Goal: Information Seeking & Learning: Learn about a topic

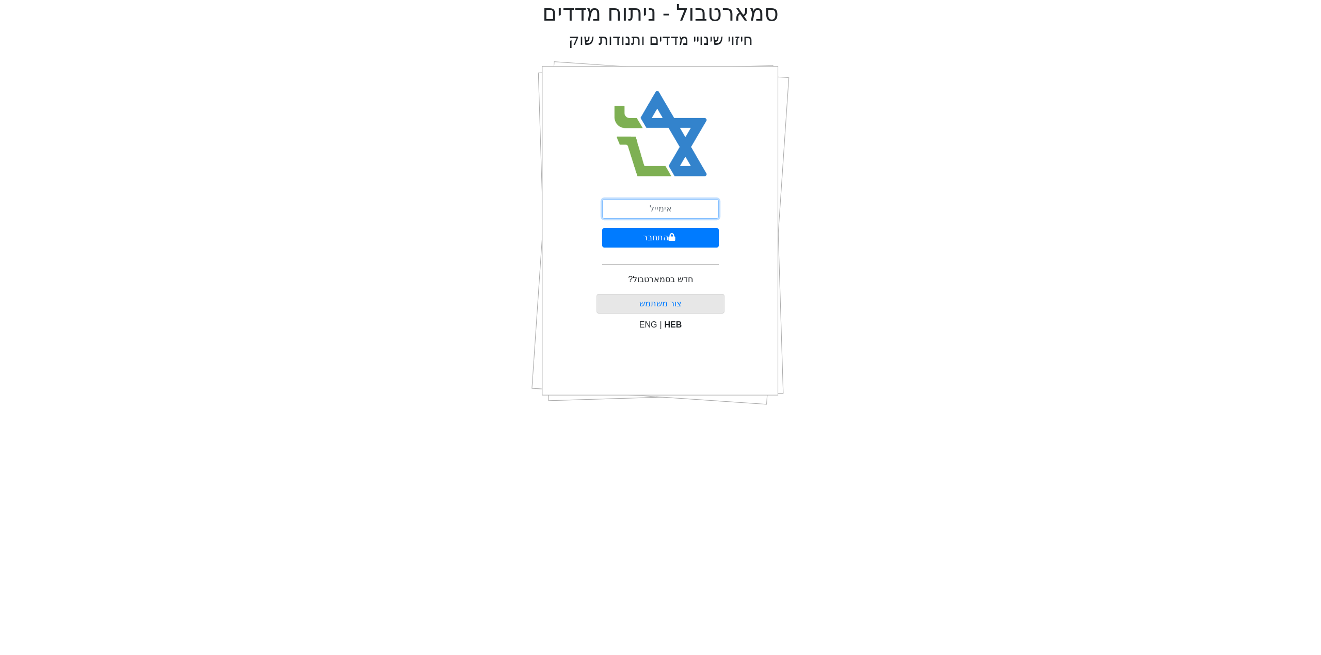
click at [674, 217] on input "email" at bounding box center [660, 209] width 117 height 20
type input "SHUKI@LEADERCM.CO.IL"
click at [648, 195] on div "SHUKI@LEADERCM.CO.IL התחבר חדש בסמארטבול? צור משתמש ENG | HEB" at bounding box center [660, 233] width 128 height 361
click at [651, 232] on button "התחבר" at bounding box center [660, 238] width 117 height 20
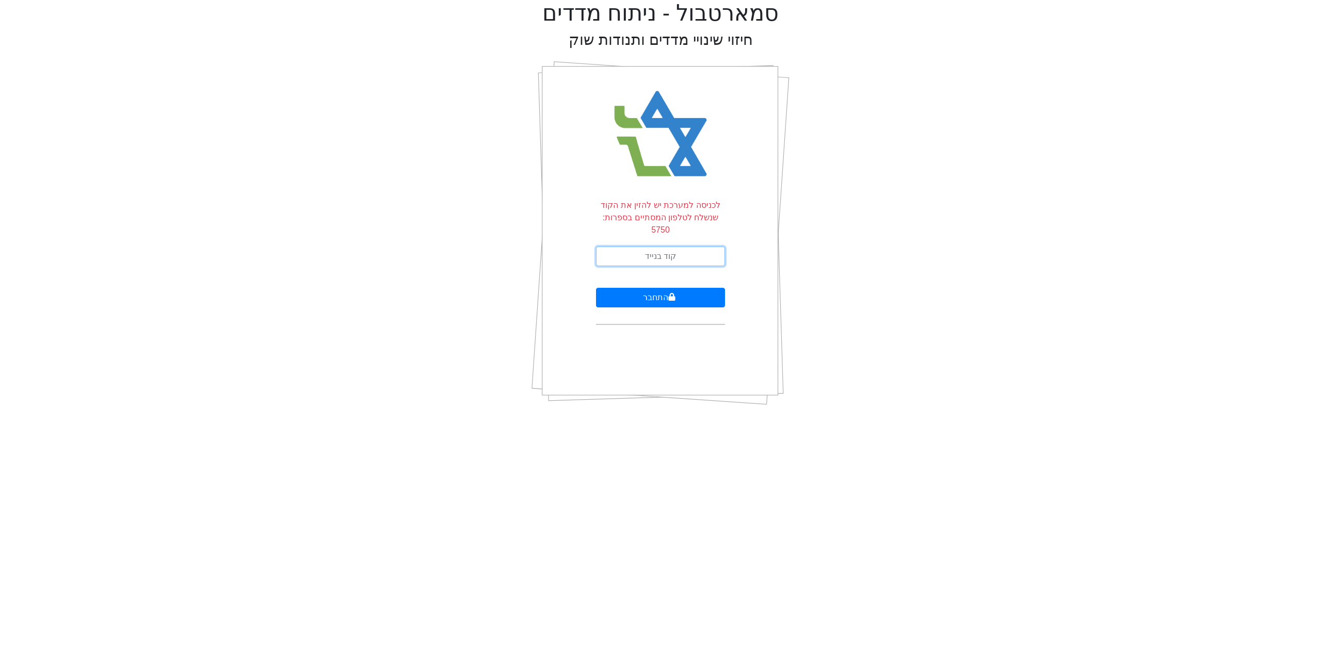
click at [661, 247] on input "text" at bounding box center [660, 257] width 129 height 20
type input "298671"
click at [651, 288] on button "התחבר" at bounding box center [660, 298] width 129 height 20
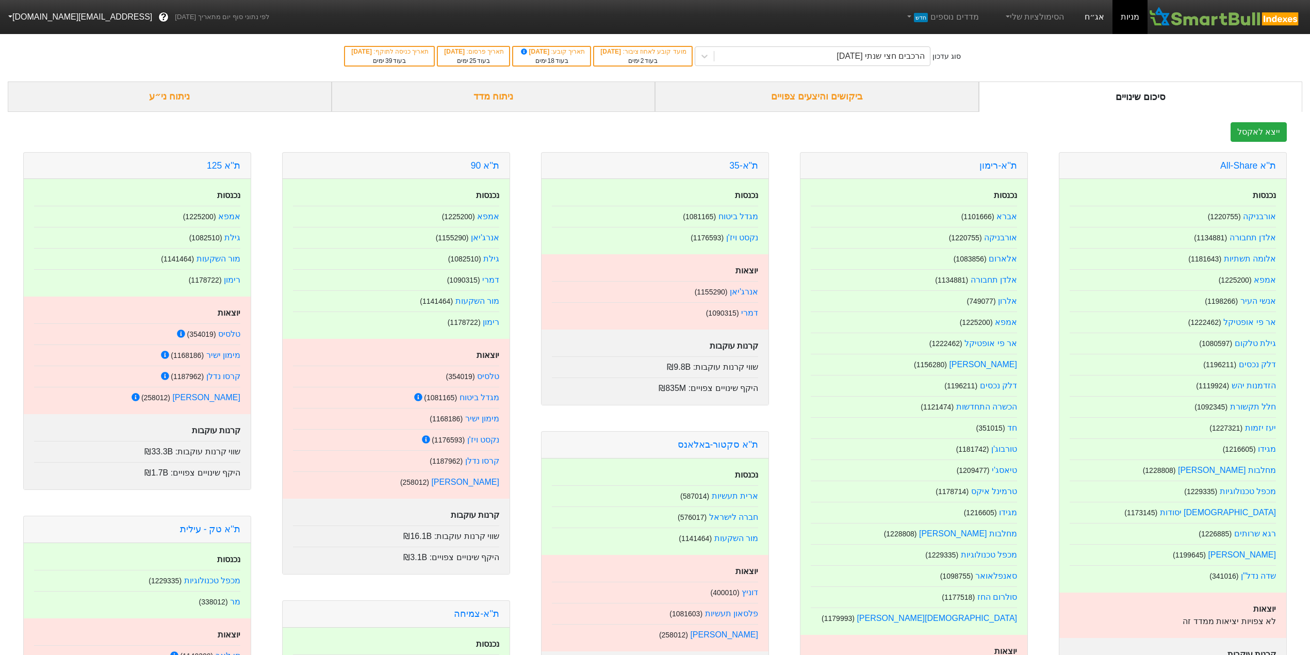
click at [1088, 23] on link "אג״ח" at bounding box center [1095, 17] width 36 height 34
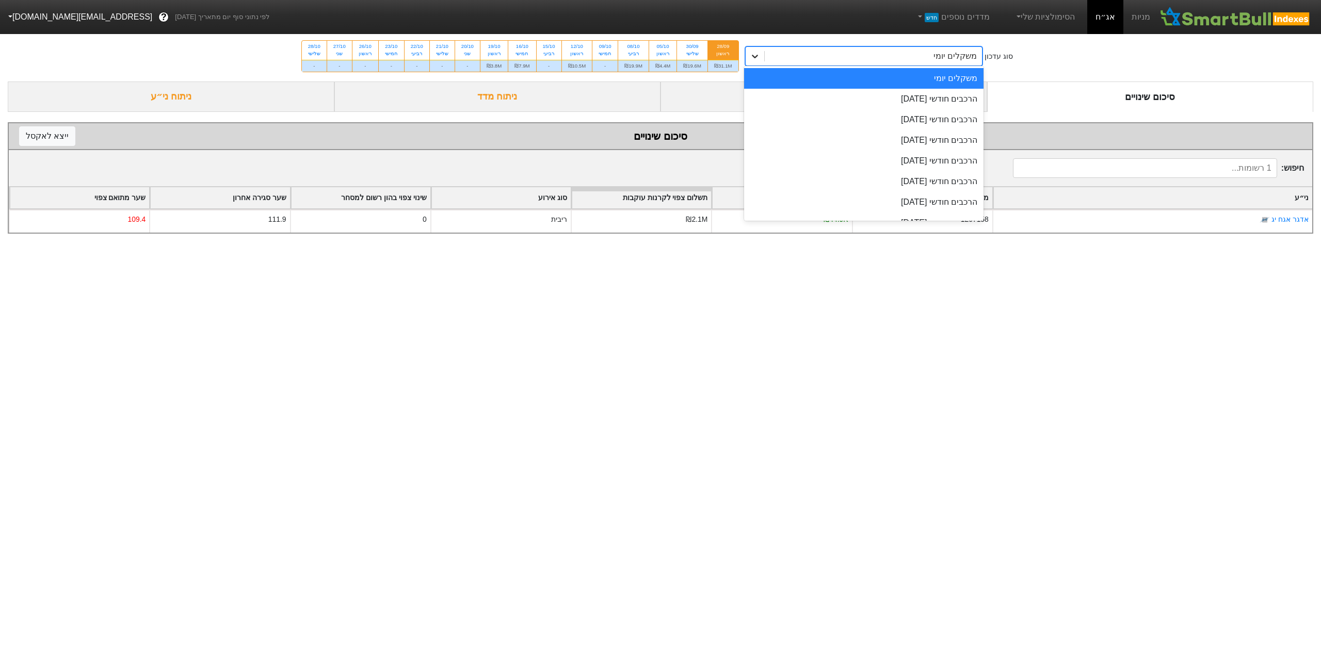
click at [762, 63] on div at bounding box center [755, 56] width 19 height 19
click at [820, 93] on div "הרכבים חודשי [DATE]" at bounding box center [864, 99] width 240 height 21
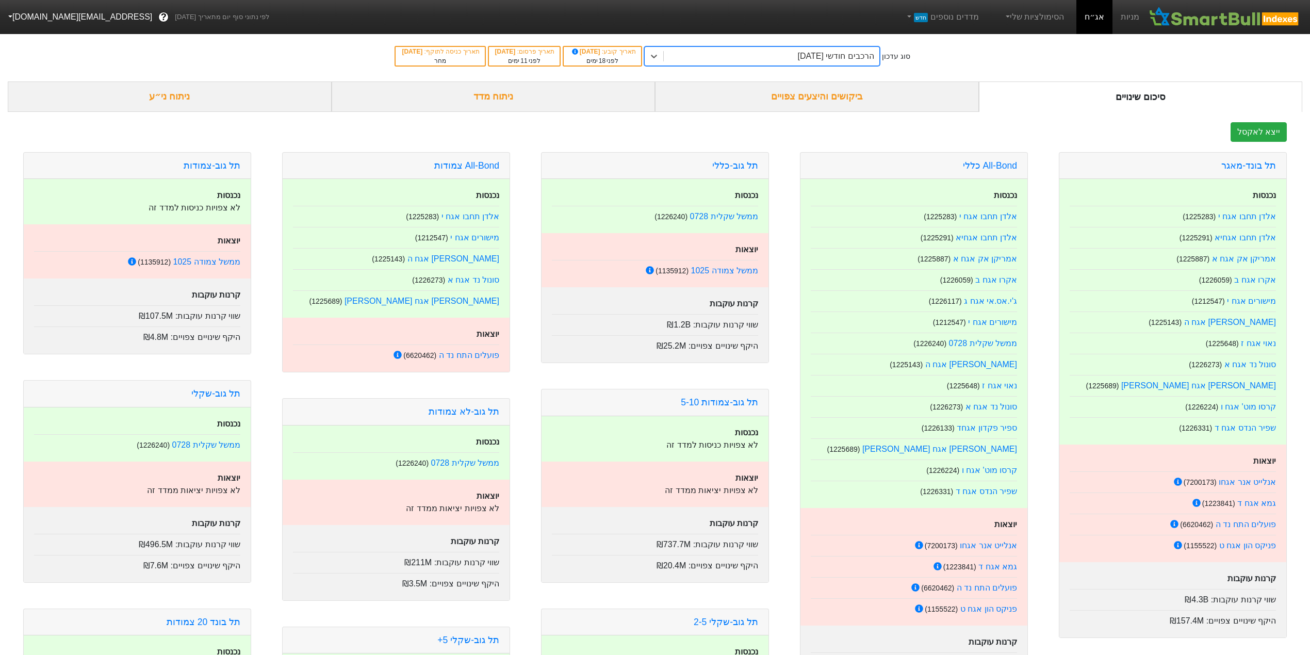
click at [816, 100] on div "ביקושים והיצעים צפויים" at bounding box center [817, 97] width 324 height 30
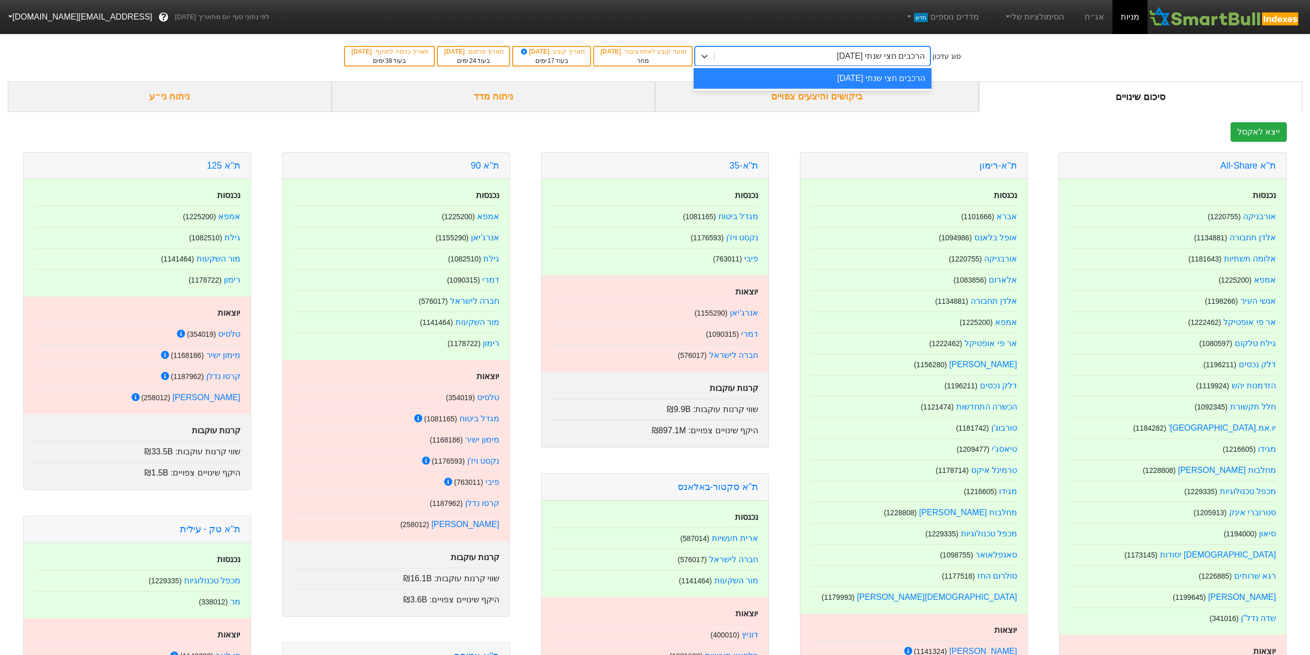
click at [864, 58] on div "הרכבים חצי שנתי [DATE]" at bounding box center [881, 56] width 88 height 12
click at [1096, 17] on link "אג״ח" at bounding box center [1095, 17] width 36 height 34
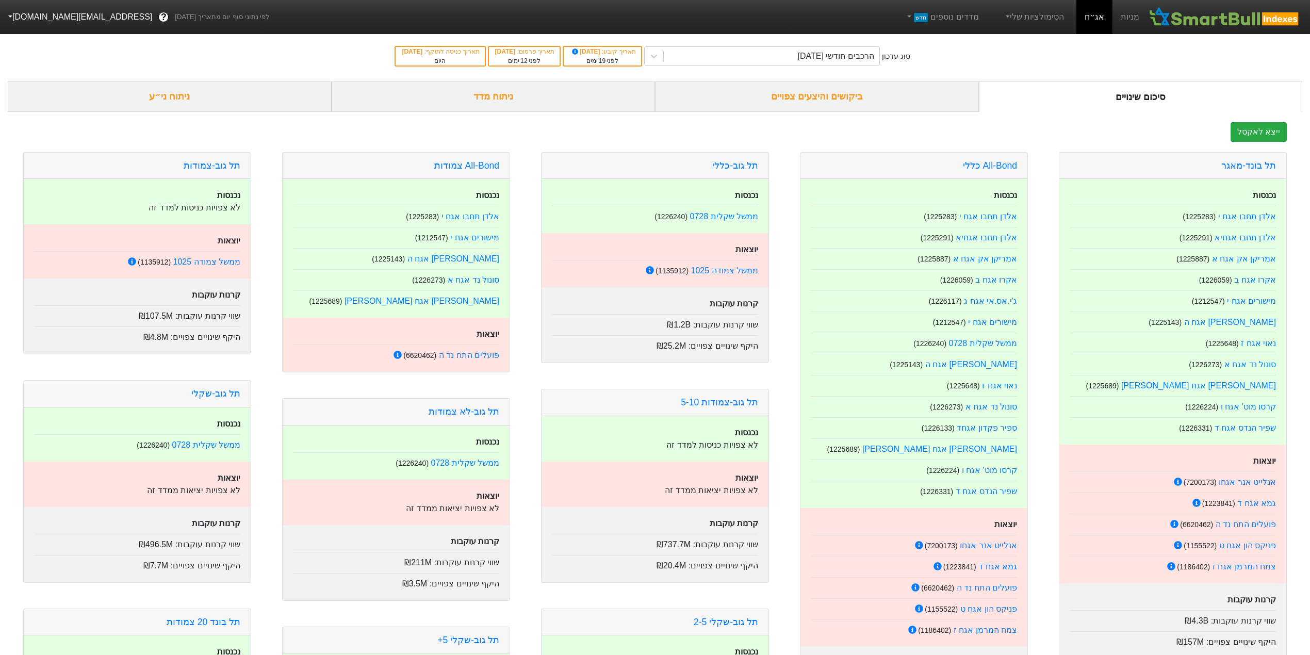
click at [818, 92] on div "ביקושים והיצעים צפויים" at bounding box center [817, 97] width 324 height 30
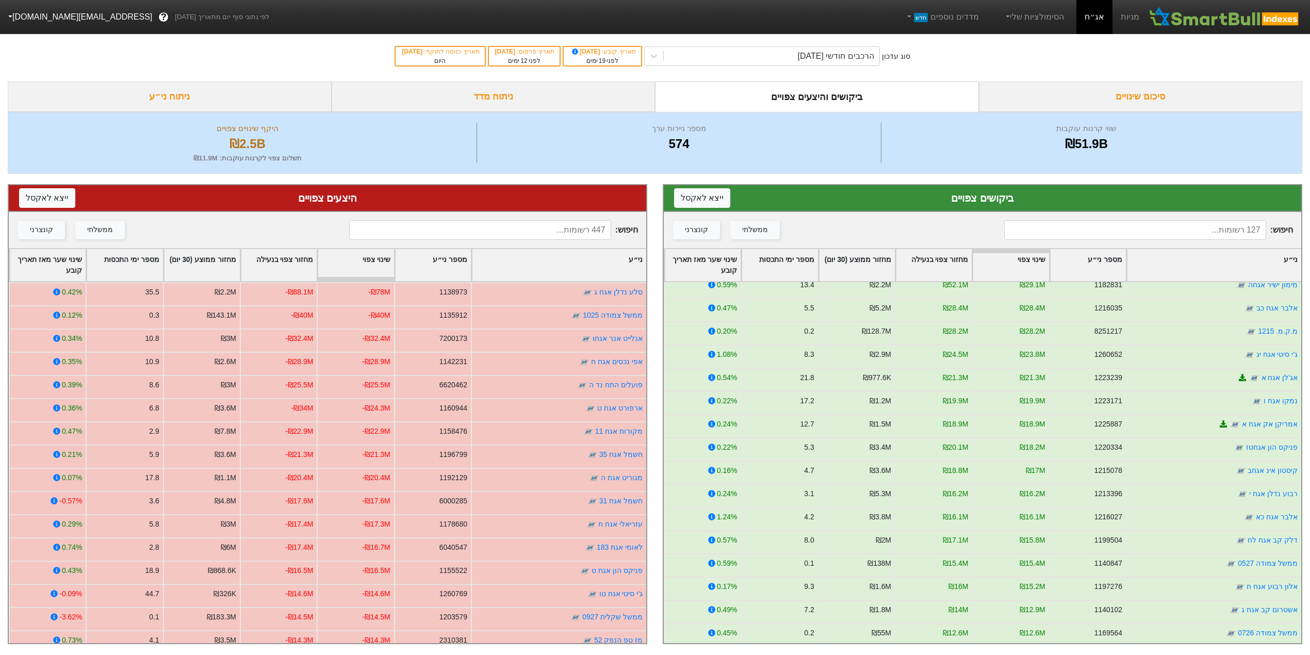
scroll to position [275, 0]
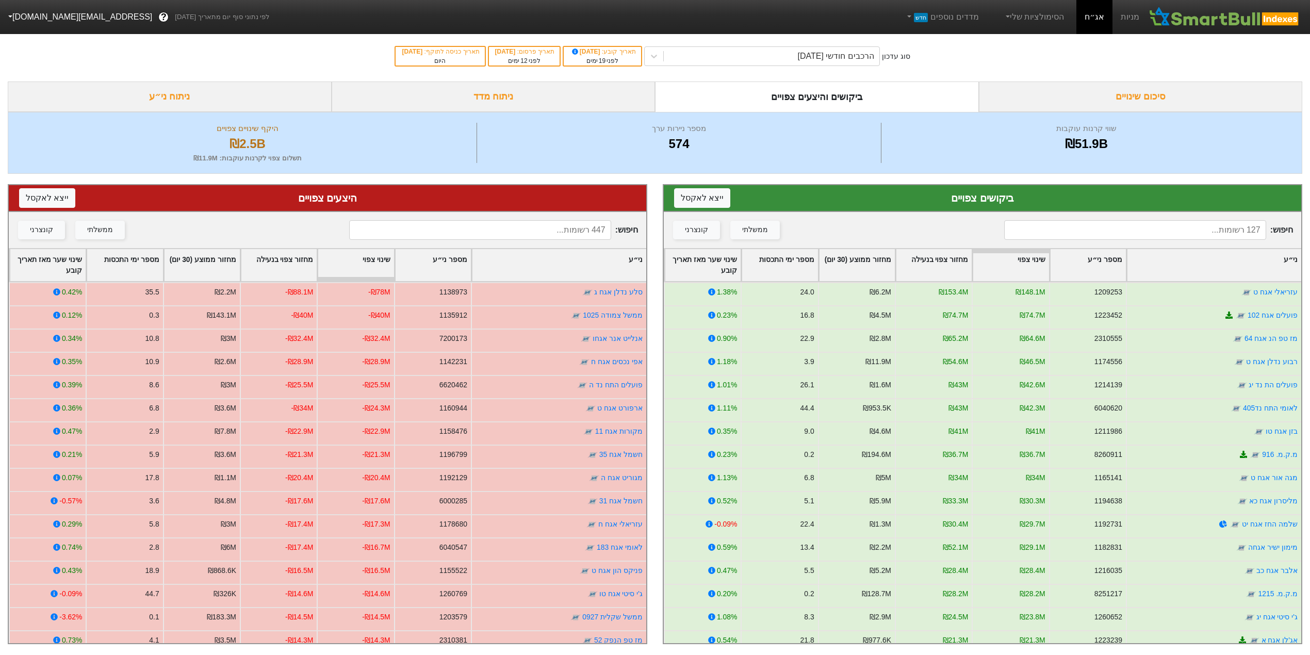
click at [807, 105] on div "ביקושים והיצעים צפויים" at bounding box center [817, 97] width 324 height 30
click at [810, 98] on div "ביקושים והיצעים צפויים" at bounding box center [817, 97] width 324 height 30
drag, startPoint x: 212, startPoint y: 94, endPoint x: 207, endPoint y: 97, distance: 5.6
click at [212, 95] on div "ניתוח ני״ע" at bounding box center [170, 97] width 324 height 30
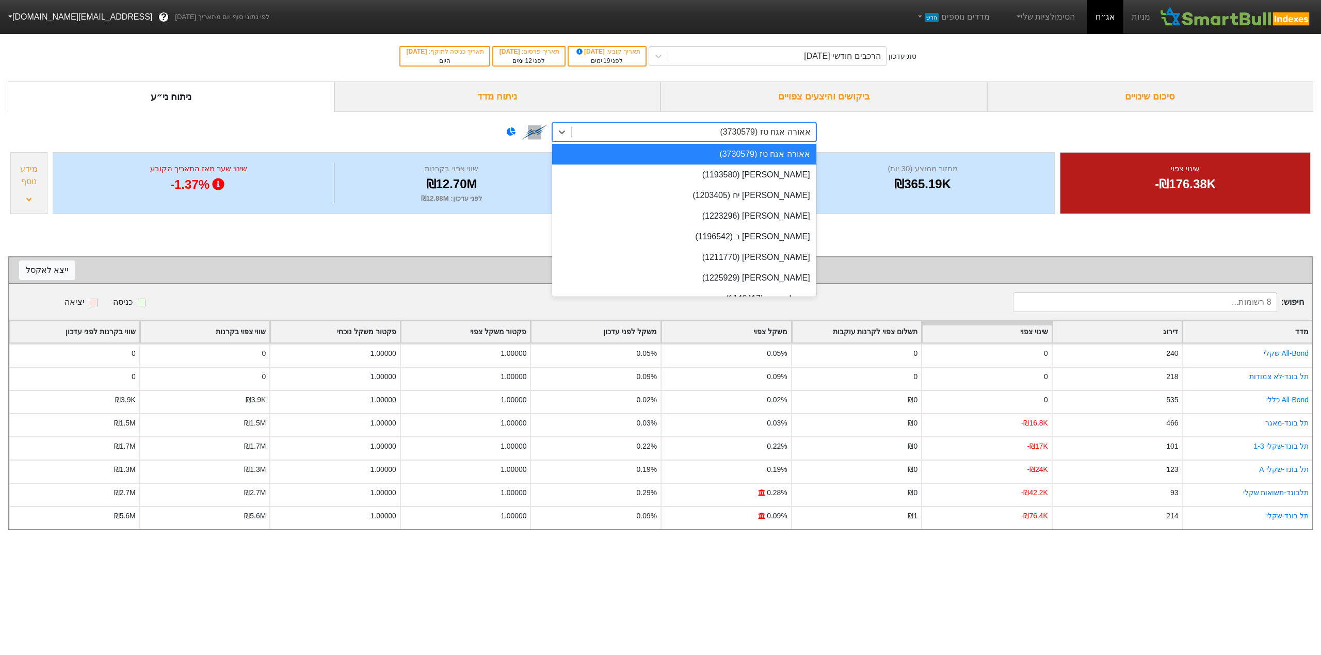
click at [718, 131] on div "אאורה אגח טז (3730579)" at bounding box center [694, 132] width 244 height 19
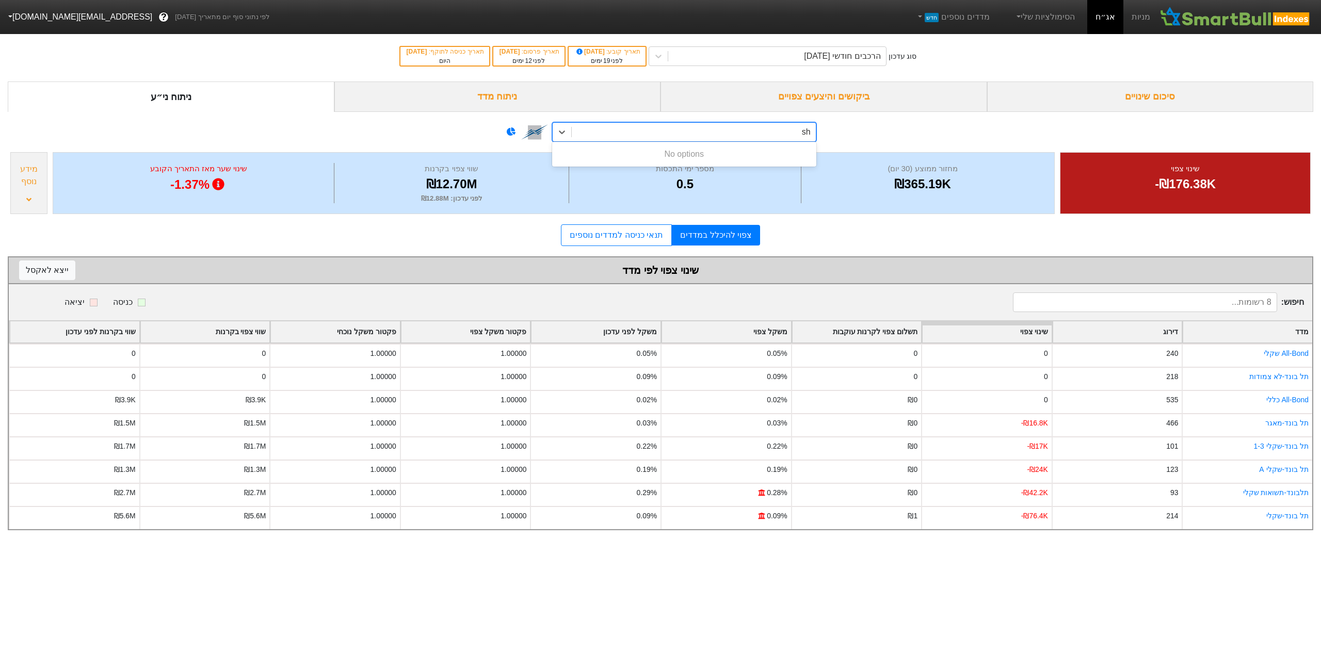
type input "s"
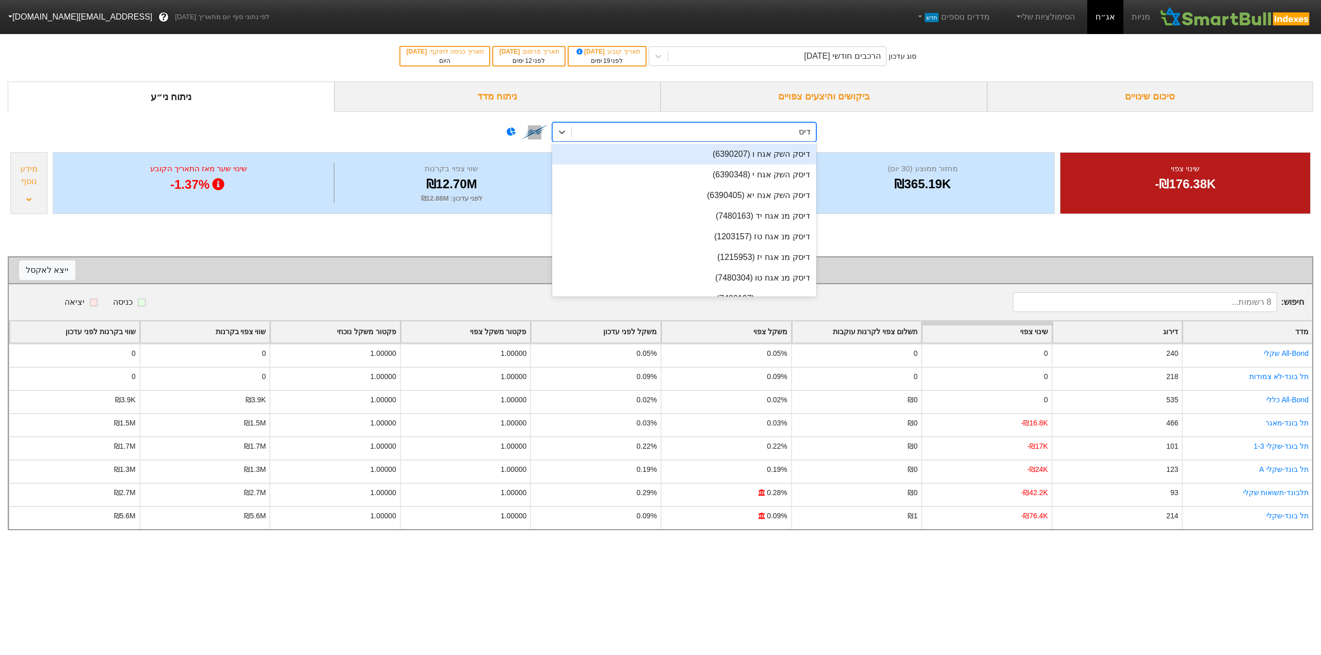
type input "דיסק"
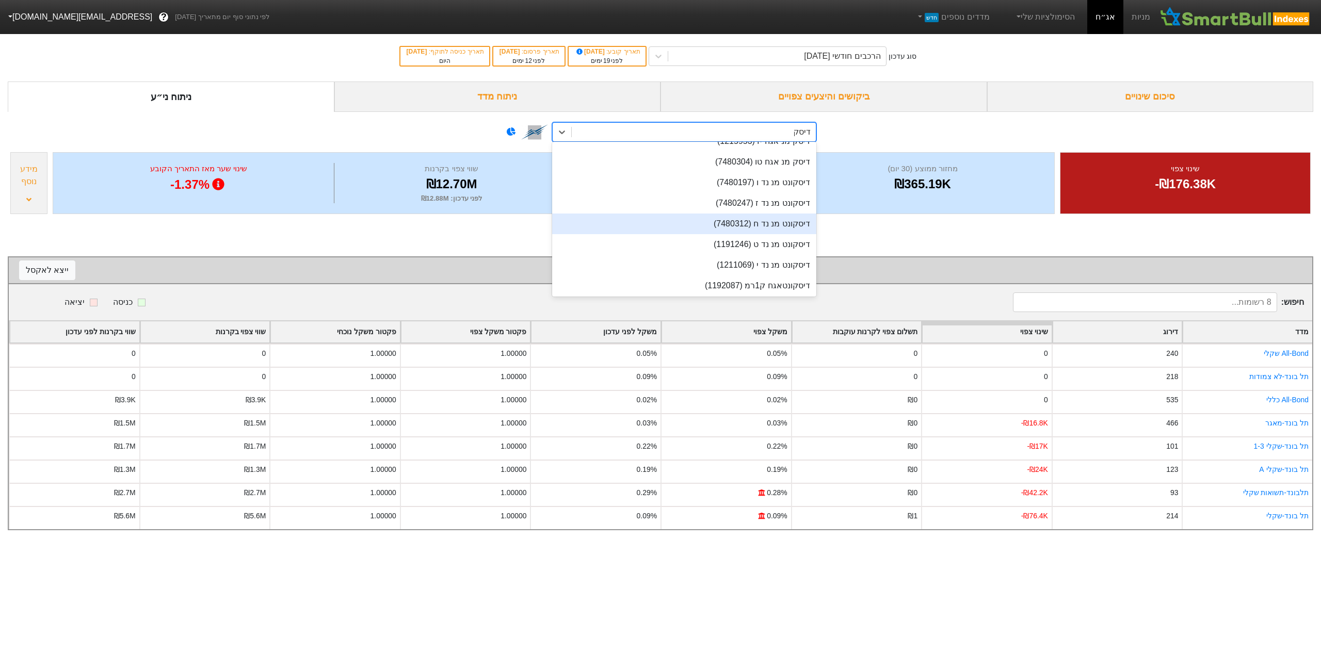
scroll to position [137, 0]
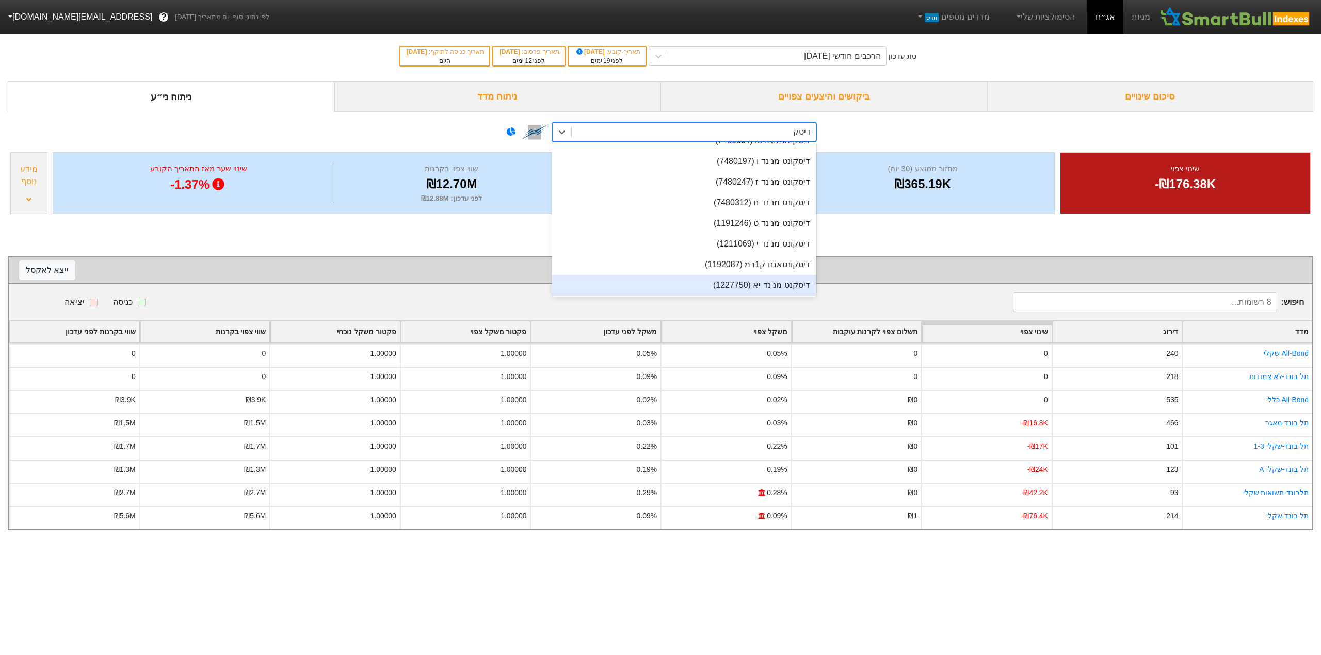
click at [736, 283] on div "דיסקנט מנ נד יא (1227750)" at bounding box center [684, 285] width 264 height 21
